Goal: Transaction & Acquisition: Purchase product/service

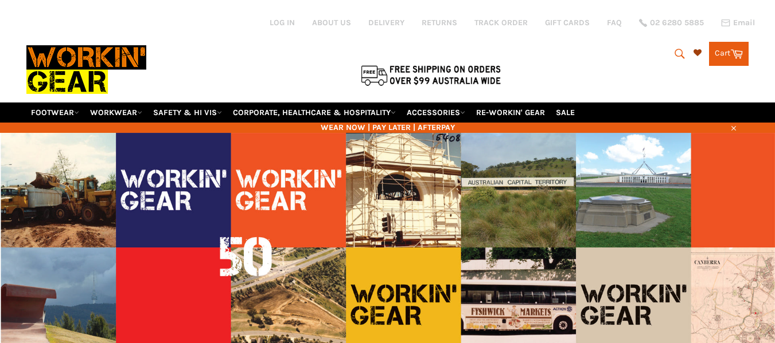
click at [698, 57] on link at bounding box center [698, 53] width 10 height 10
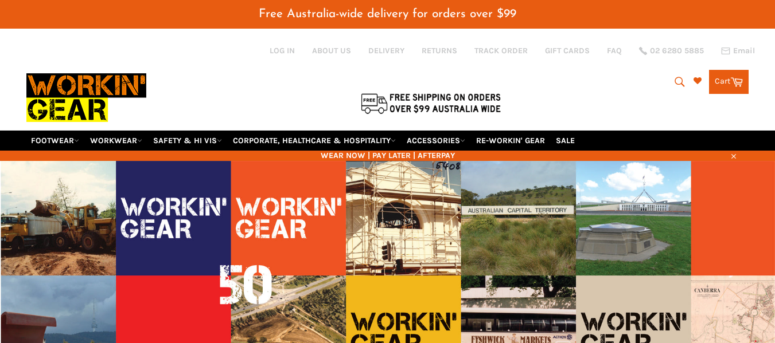
click at [678, 84] on icon "submit" at bounding box center [679, 82] width 13 height 13
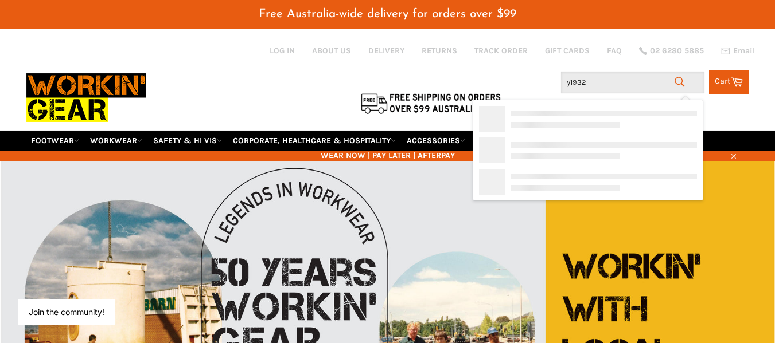
type input "y19326"
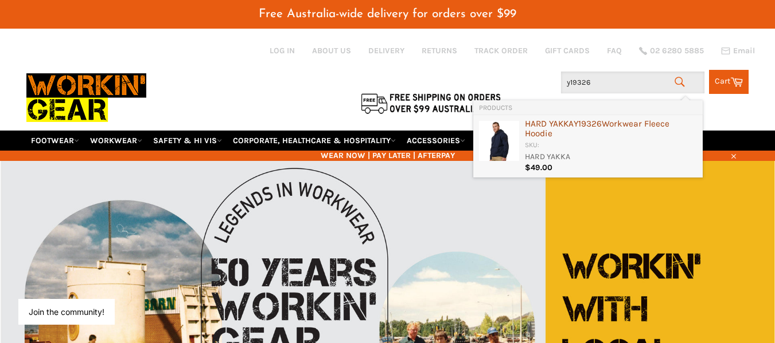
click at [630, 124] on div "HARD YAKKA Y19326 Workwear Fleece Hoodie" at bounding box center [611, 129] width 172 height 21
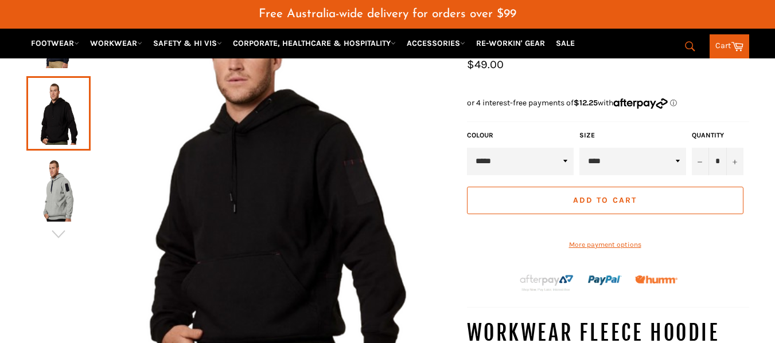
scroll to position [225, 0]
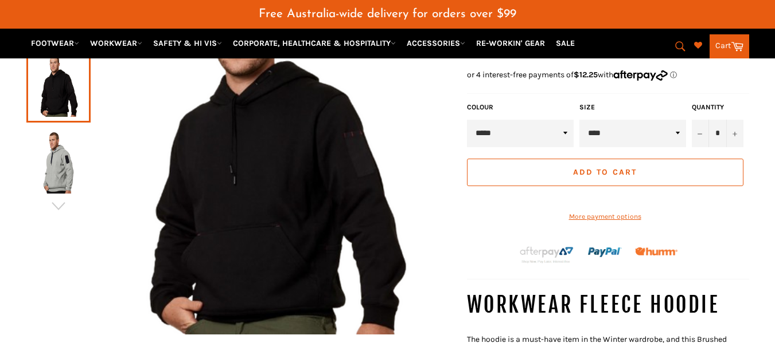
click at [67, 175] on img at bounding box center [58, 162] width 53 height 63
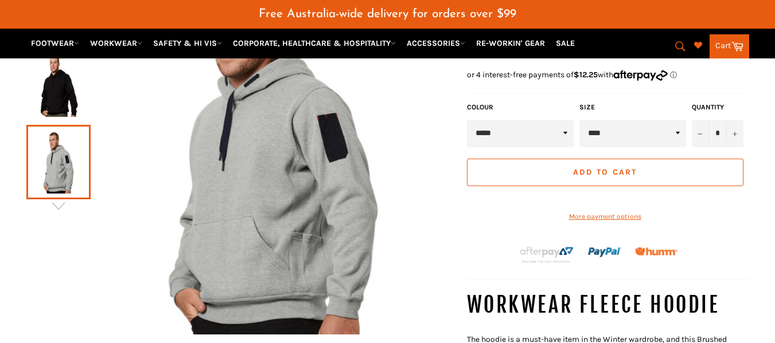
scroll to position [123, 0]
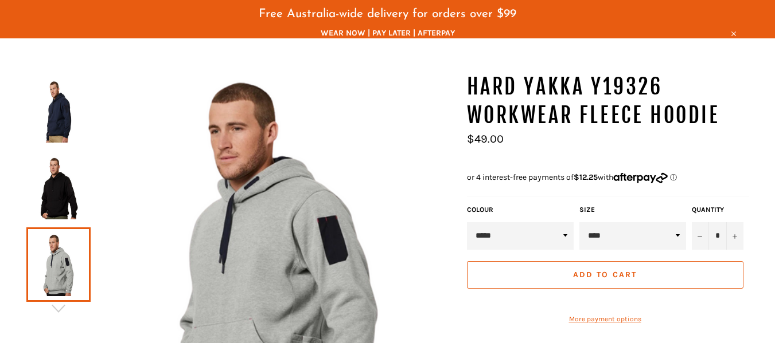
click at [73, 161] on img at bounding box center [58, 188] width 53 height 63
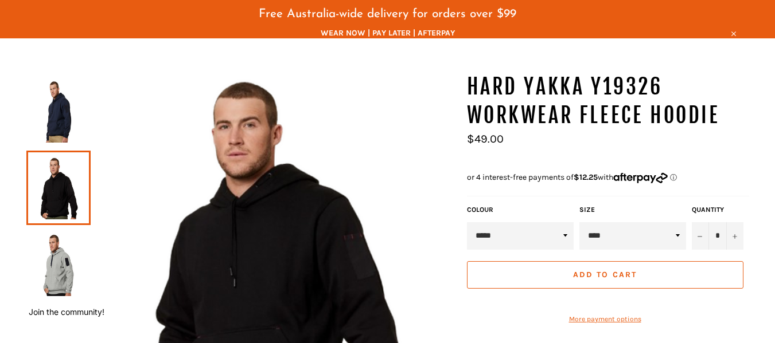
click at [57, 111] on img at bounding box center [58, 111] width 53 height 63
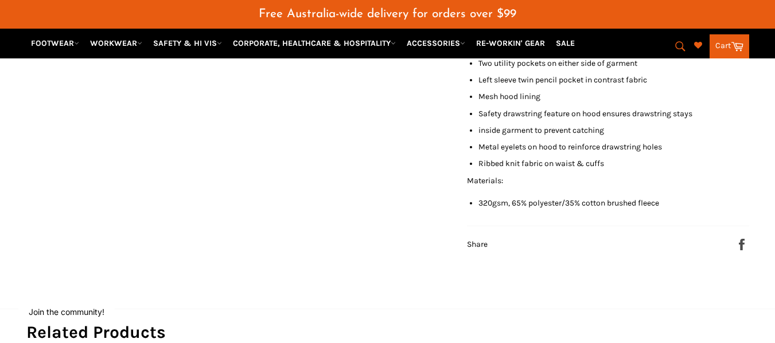
scroll to position [581, 0]
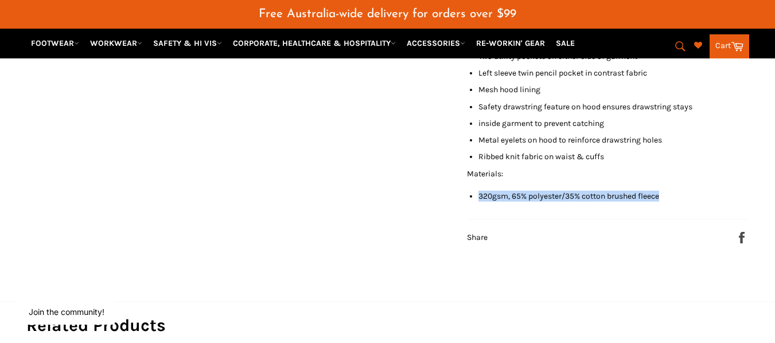
drag, startPoint x: 478, startPoint y: 217, endPoint x: 569, endPoint y: 233, distance: 93.2
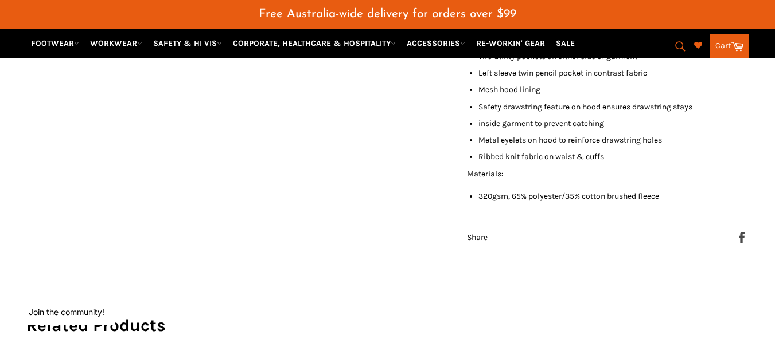
click at [507, 146] on li "Metal eyelets on hood to reinforce drawstring holes" at bounding box center [613, 140] width 271 height 11
